Goal: Find specific page/section: Find specific page/section

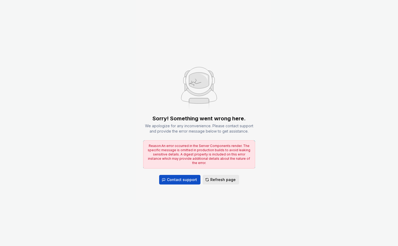
click at [217, 179] on span "Refresh page" at bounding box center [222, 179] width 25 height 5
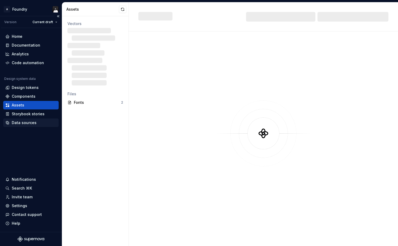
click at [18, 122] on div "Data sources" at bounding box center [24, 122] width 25 height 5
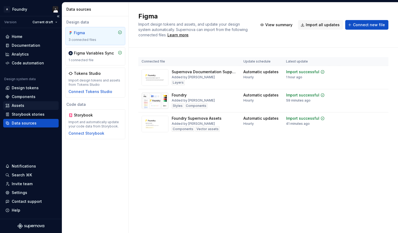
click at [19, 106] on div "Assets" at bounding box center [18, 105] width 13 height 5
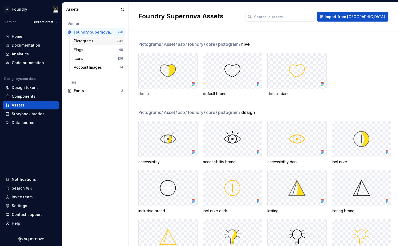
click at [86, 42] on div "Pictograms" at bounding box center [85, 40] width 22 height 5
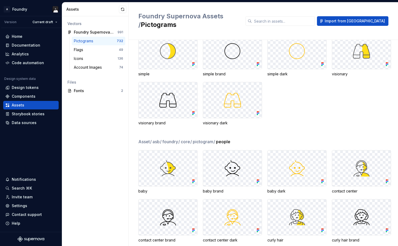
scroll to position [248, 0]
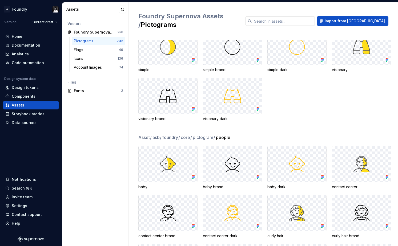
click at [303, 16] on input "text" at bounding box center [283, 21] width 63 height 10
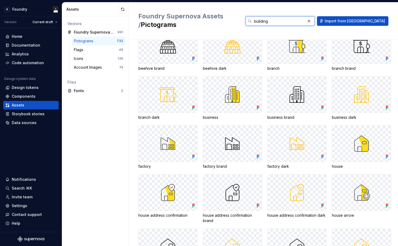
scroll to position [0, 0]
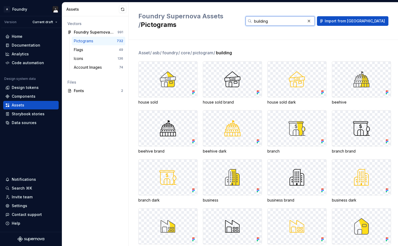
type input "building"
click at [116, 118] on div "Vectors Foundry Supernova Assets 991 Pictograms 732 Flags 49 Icons 136 Account …" at bounding box center [95, 131] width 66 height 230
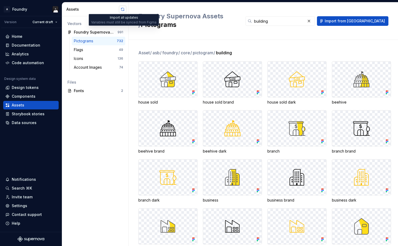
click at [122, 10] on button "button" at bounding box center [122, 9] width 7 height 7
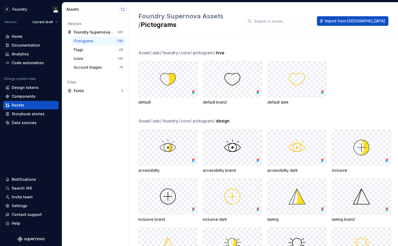
click at [121, 10] on button "button" at bounding box center [122, 9] width 7 height 7
click at [314, 16] on input "text" at bounding box center [283, 21] width 63 height 10
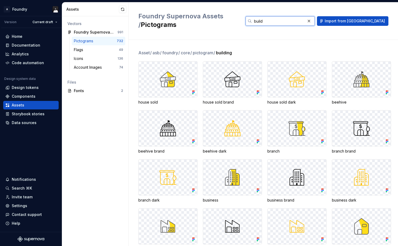
type input "build"
click at [19, 141] on div "Home Documentation Analytics Code automation Design system data Design tokens C…" at bounding box center [31, 130] width 62 height 204
click at [23, 38] on div "Home" at bounding box center [30, 36] width 51 height 5
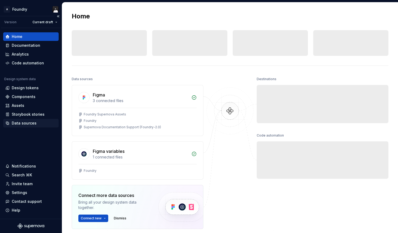
click at [24, 119] on div "Data sources" at bounding box center [30, 123] width 55 height 9
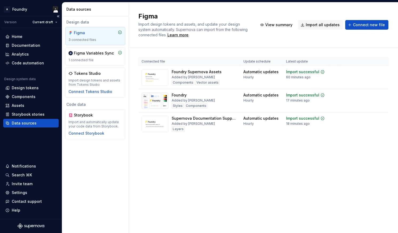
click at [24, 149] on div "Home Documentation Analytics Code automation Design system data Design tokens C…" at bounding box center [31, 123] width 62 height 190
click at [19, 192] on div "Settings" at bounding box center [19, 192] width 15 height 5
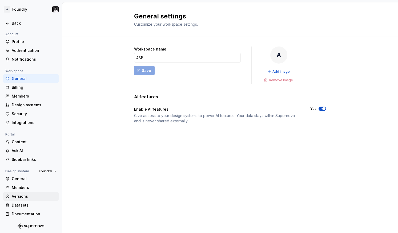
click at [23, 194] on div "Versions" at bounding box center [34, 195] width 45 height 5
